Goal: Check status: Check status

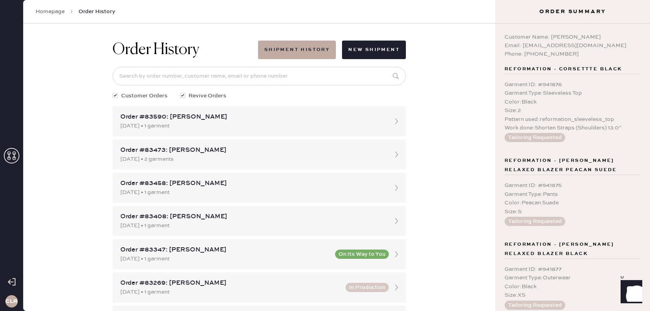
scroll to position [261, 0]
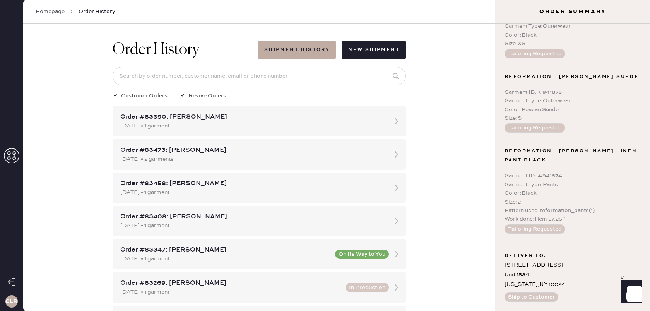
click at [16, 154] on icon at bounding box center [11, 155] width 15 height 15
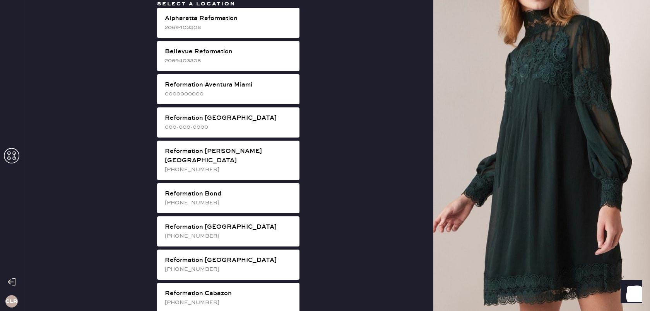
scroll to position [695, 0]
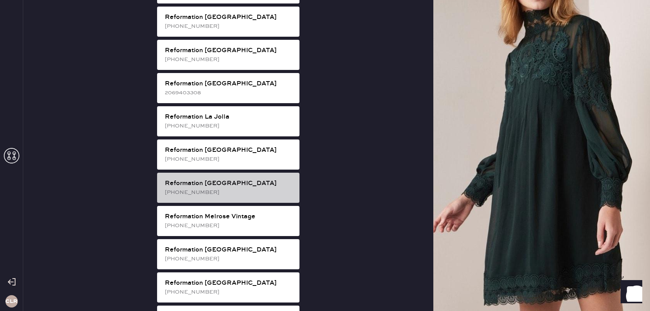
click at [229, 179] on div "Reformation [GEOGRAPHIC_DATA]" at bounding box center [229, 183] width 128 height 9
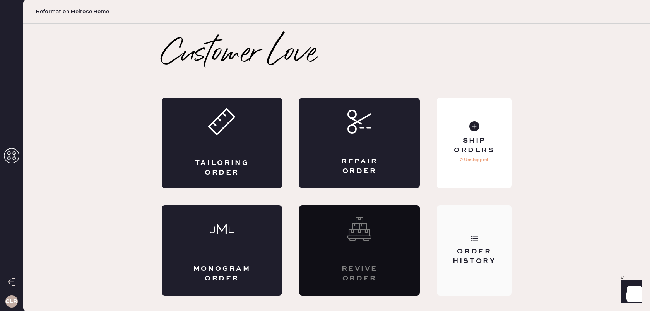
click at [469, 248] on div "Order History" at bounding box center [474, 256] width 62 height 19
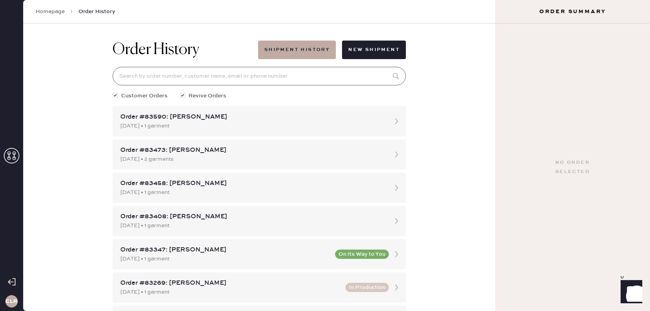
click at [272, 77] on input at bounding box center [259, 76] width 293 height 19
paste input "[EMAIL_ADDRESS][DOMAIN_NAME]"
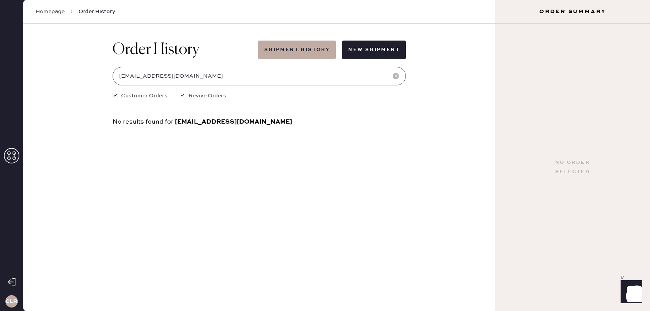
type input "[EMAIL_ADDRESS][DOMAIN_NAME]"
click at [15, 151] on icon at bounding box center [11, 155] width 15 height 15
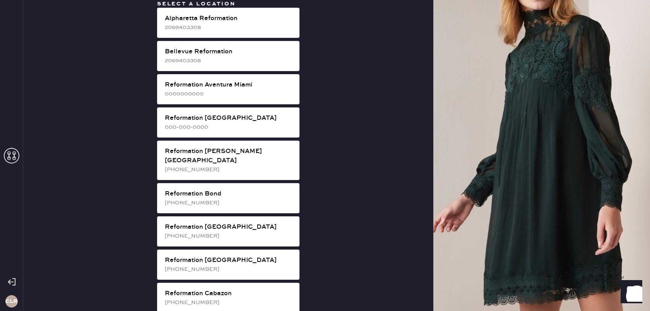
scroll to position [362, 0]
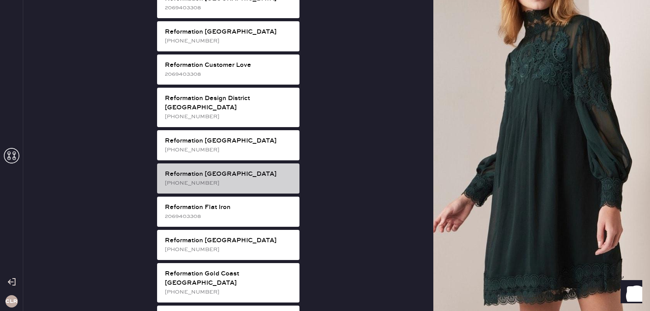
click at [247, 170] on div "Reformation [GEOGRAPHIC_DATA]" at bounding box center [229, 174] width 128 height 9
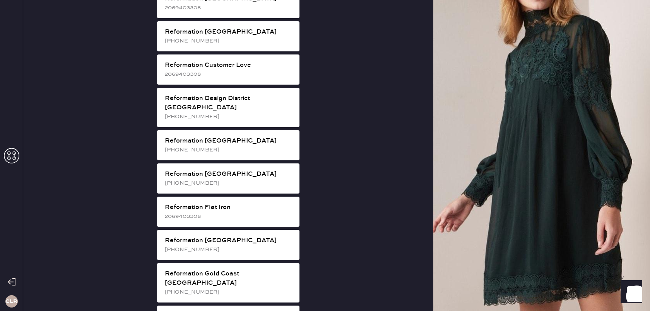
scroll to position [0, 0]
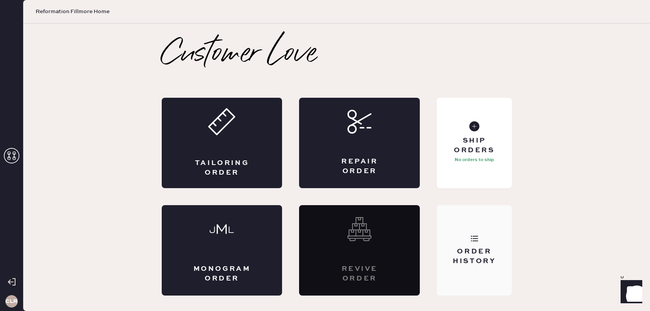
click at [507, 266] on div "Order History" at bounding box center [474, 250] width 75 height 91
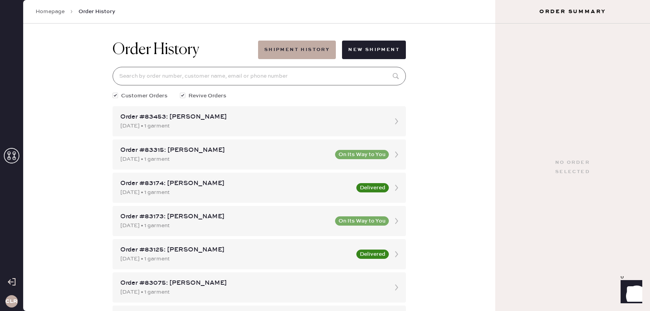
click at [275, 84] on input at bounding box center [259, 76] width 293 height 19
paste input "[EMAIL_ADDRESS][DOMAIN_NAME]"
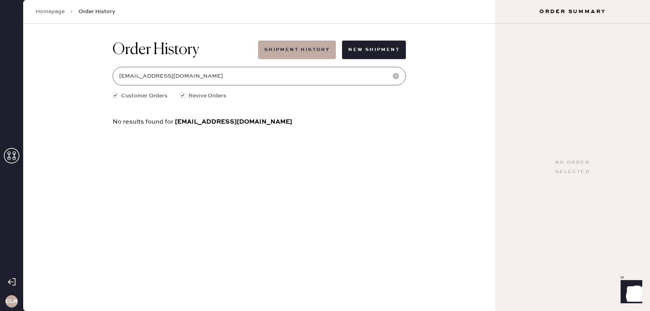
type input "[EMAIL_ADDRESS][DOMAIN_NAME]"
click at [4, 158] on div "CLR" at bounding box center [11, 155] width 23 height 311
click at [8, 157] on use at bounding box center [11, 155] width 15 height 15
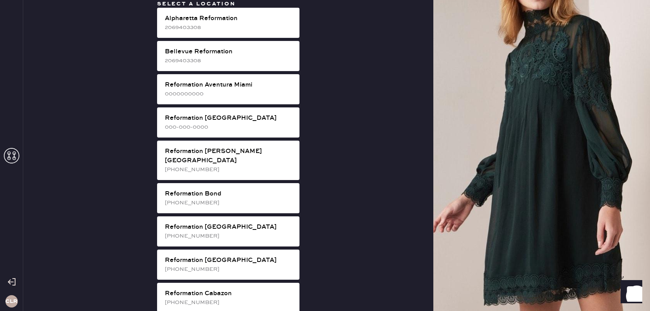
scroll to position [1393, 0]
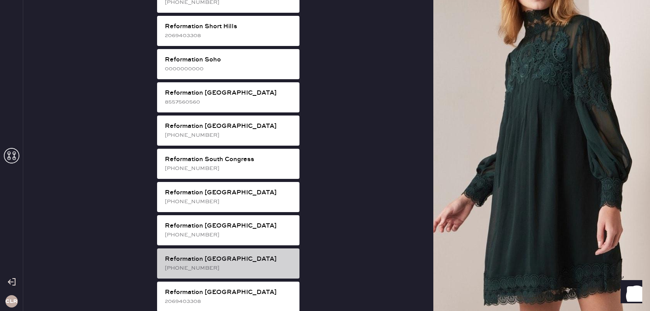
click at [223, 255] on div "Reformation [GEOGRAPHIC_DATA]" at bounding box center [229, 259] width 128 height 9
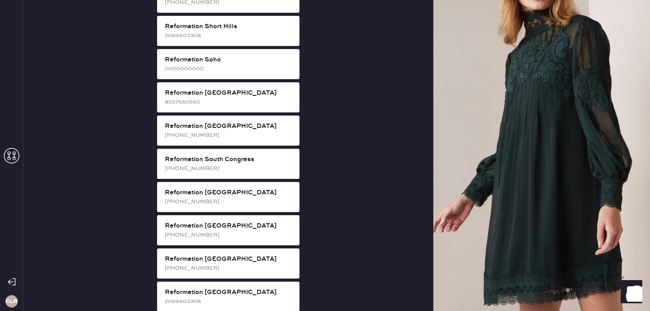
scroll to position [0, 0]
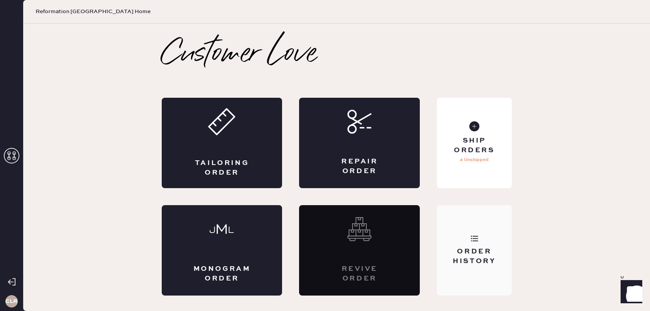
click at [452, 238] on div "Order History" at bounding box center [474, 250] width 75 height 91
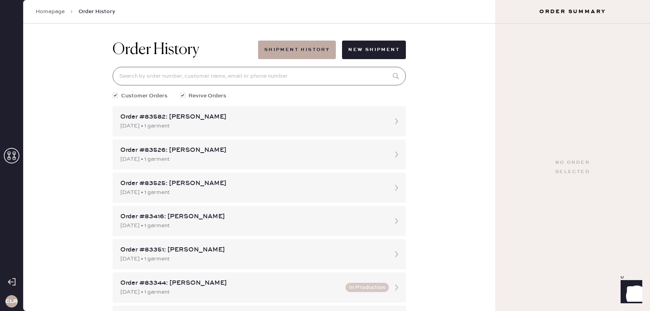
click at [297, 79] on input at bounding box center [259, 76] width 293 height 19
paste input "[EMAIL_ADDRESS][DOMAIN_NAME]"
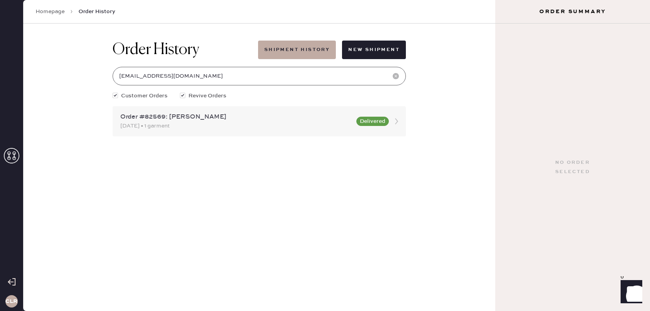
type input "[EMAIL_ADDRESS][DOMAIN_NAME]"
click at [398, 122] on icon at bounding box center [396, 121] width 15 height 15
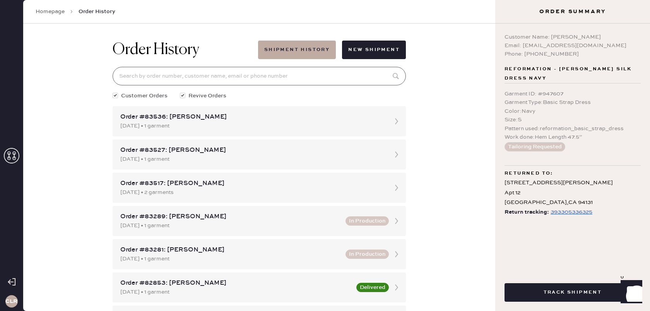
click at [240, 82] on input at bounding box center [259, 76] width 293 height 19
paste input "[EMAIL_ADDRESS][DOMAIN_NAME]"
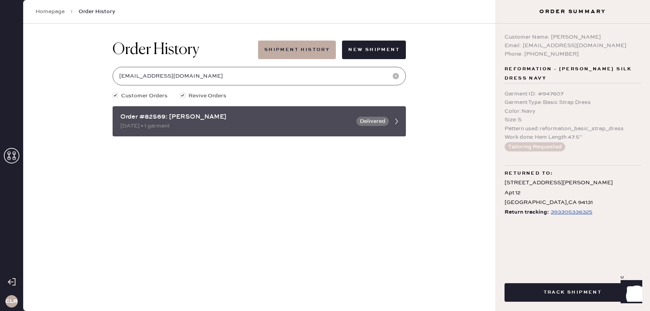
type input "[EMAIL_ADDRESS][DOMAIN_NAME]"
copy div "Order #82569"
drag, startPoint x: 157, startPoint y: 116, endPoint x: 118, endPoint y: 116, distance: 38.7
click at [118, 116] on div "Order #82569: [PERSON_NAME] [DATE] • 1 garment Delivered" at bounding box center [259, 121] width 293 height 30
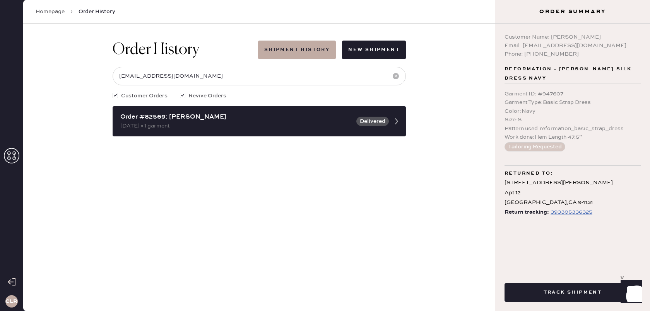
click at [19, 156] on icon at bounding box center [11, 155] width 15 height 15
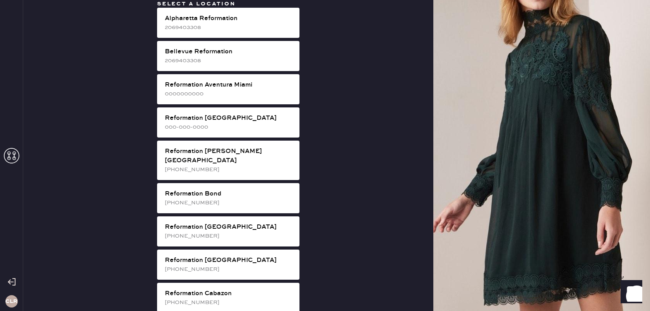
scroll to position [661, 0]
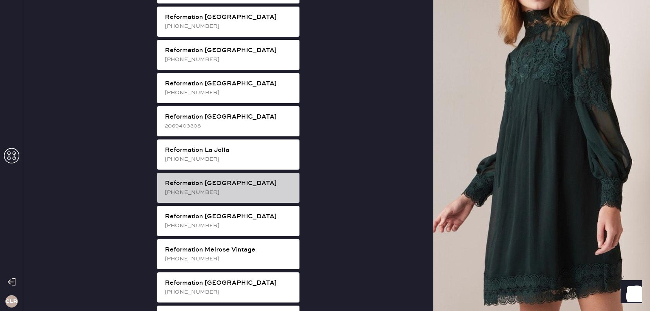
click at [254, 179] on div "Reformation [GEOGRAPHIC_DATA]" at bounding box center [229, 183] width 128 height 9
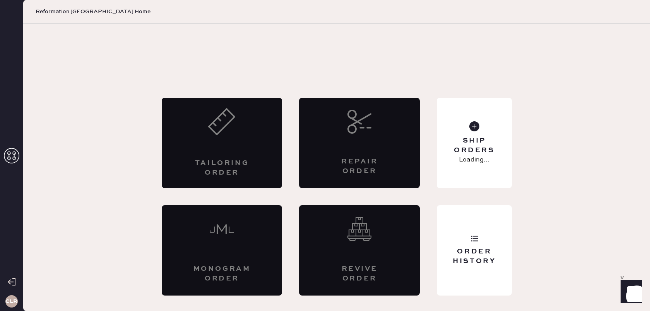
scroll to position [0, 0]
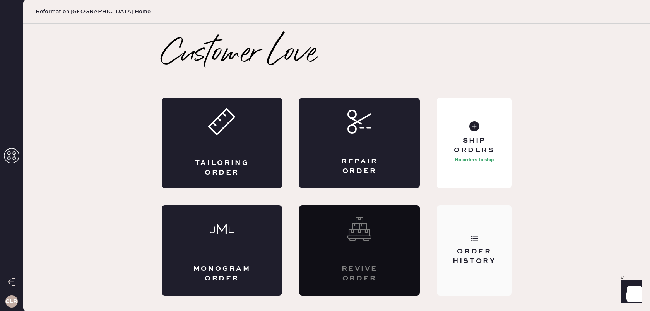
click at [483, 254] on div "Order History" at bounding box center [474, 256] width 62 height 19
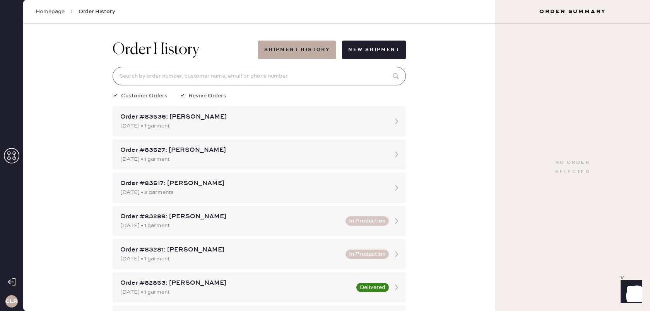
click at [221, 80] on input at bounding box center [259, 76] width 293 height 19
paste input "83007"
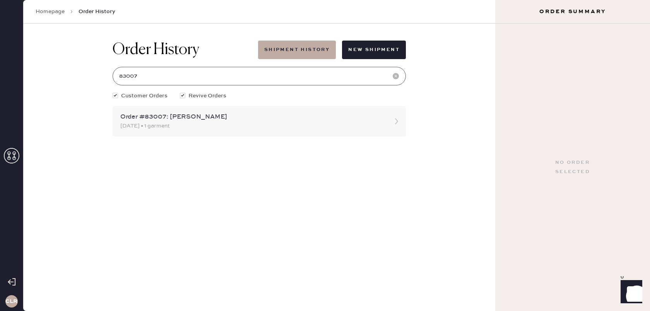
type input "83007"
click at [396, 121] on icon at bounding box center [396, 121] width 15 height 15
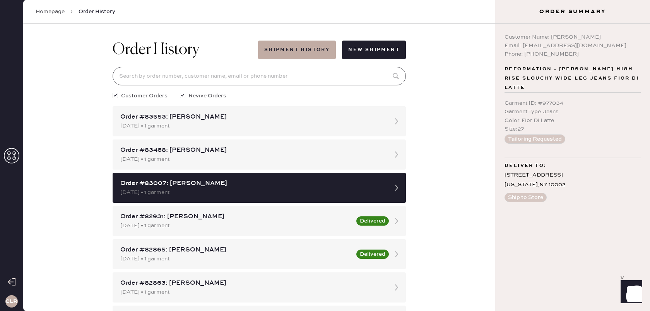
click at [235, 78] on input at bounding box center [259, 76] width 293 height 19
paste input "83007"
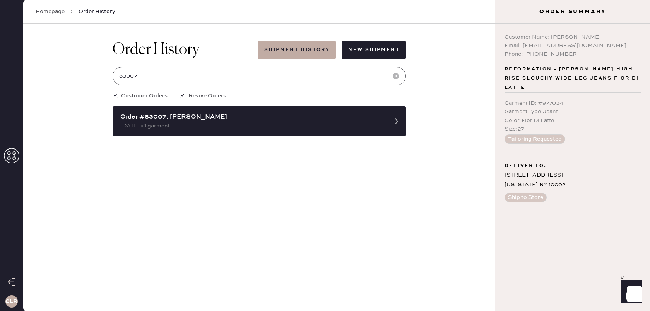
type input "83007"
